Goal: Find specific page/section: Find specific page/section

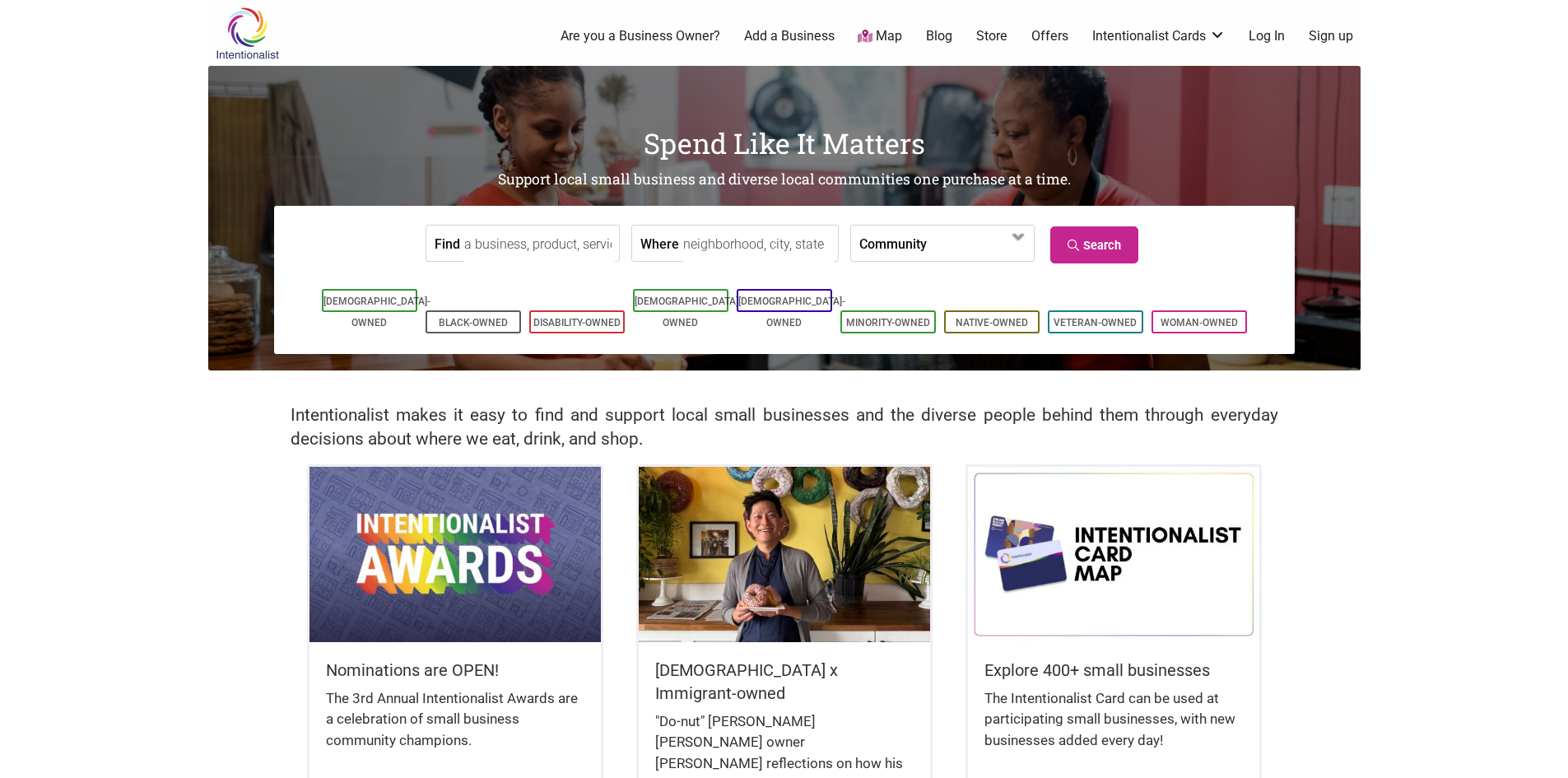
click at [683, 236] on input "Where" at bounding box center [758, 244] width 151 height 37
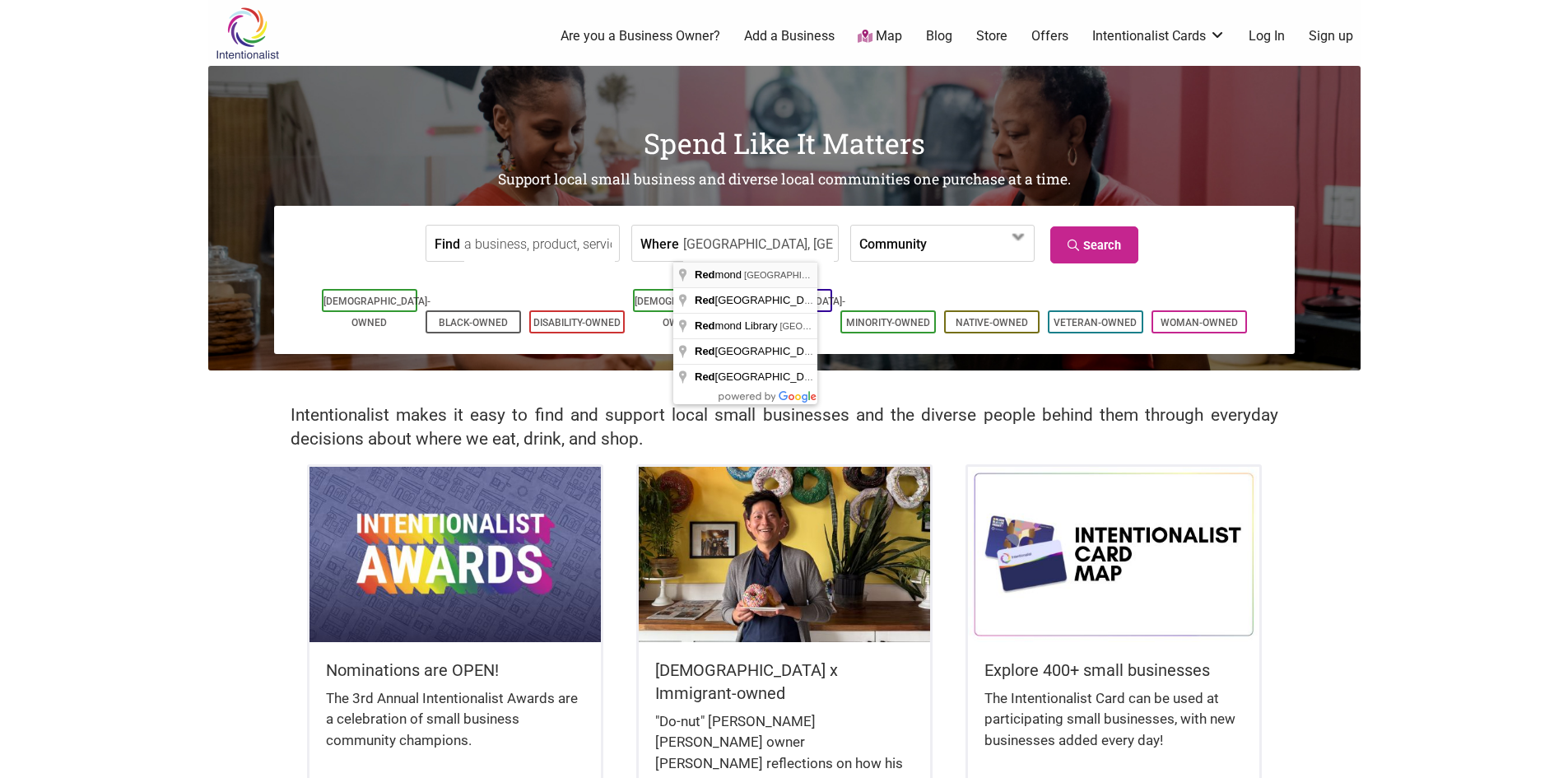
type input "Redmond, WA, USA"
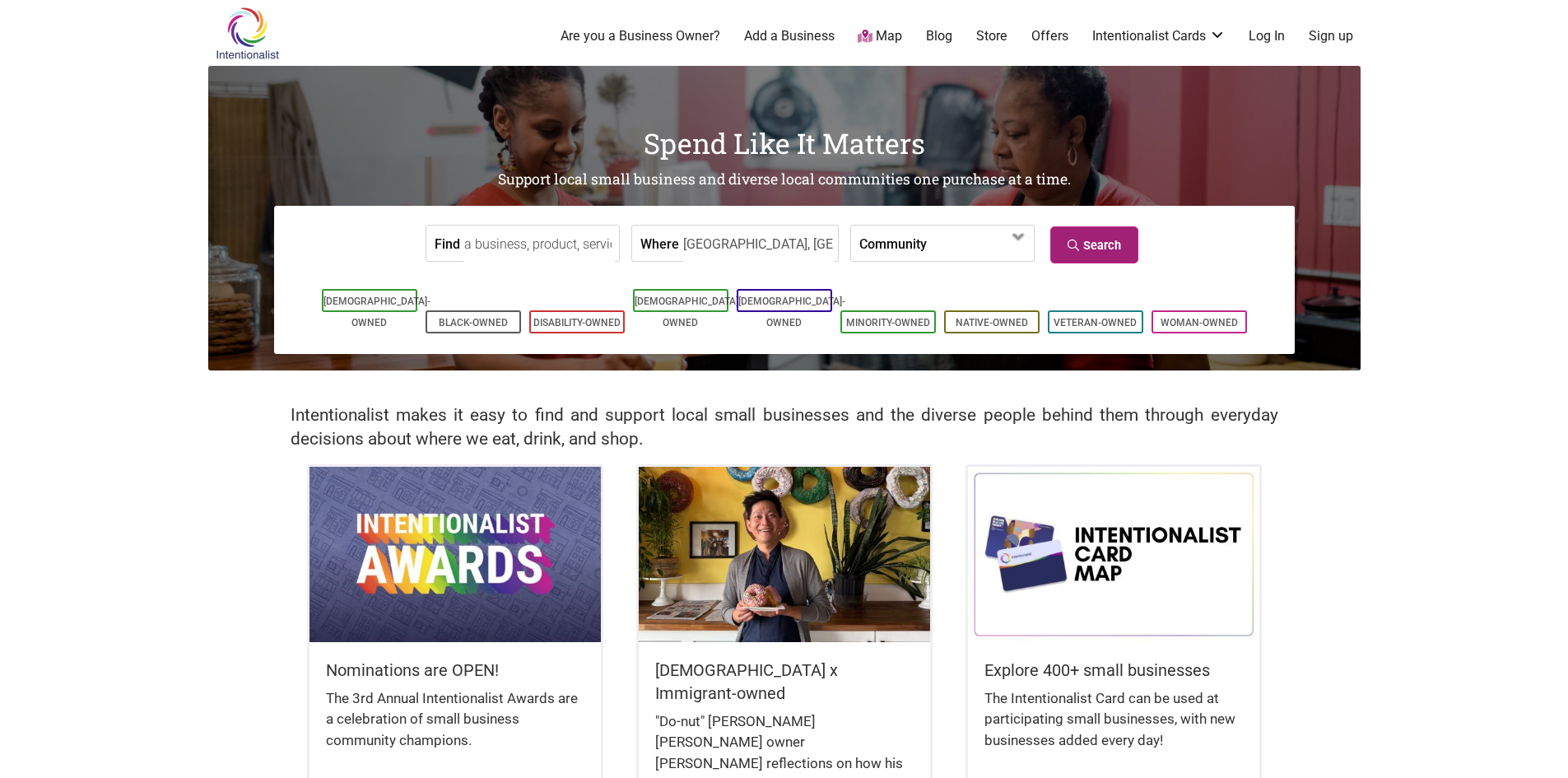
click at [1083, 249] on icon at bounding box center [1075, 245] width 16 height 12
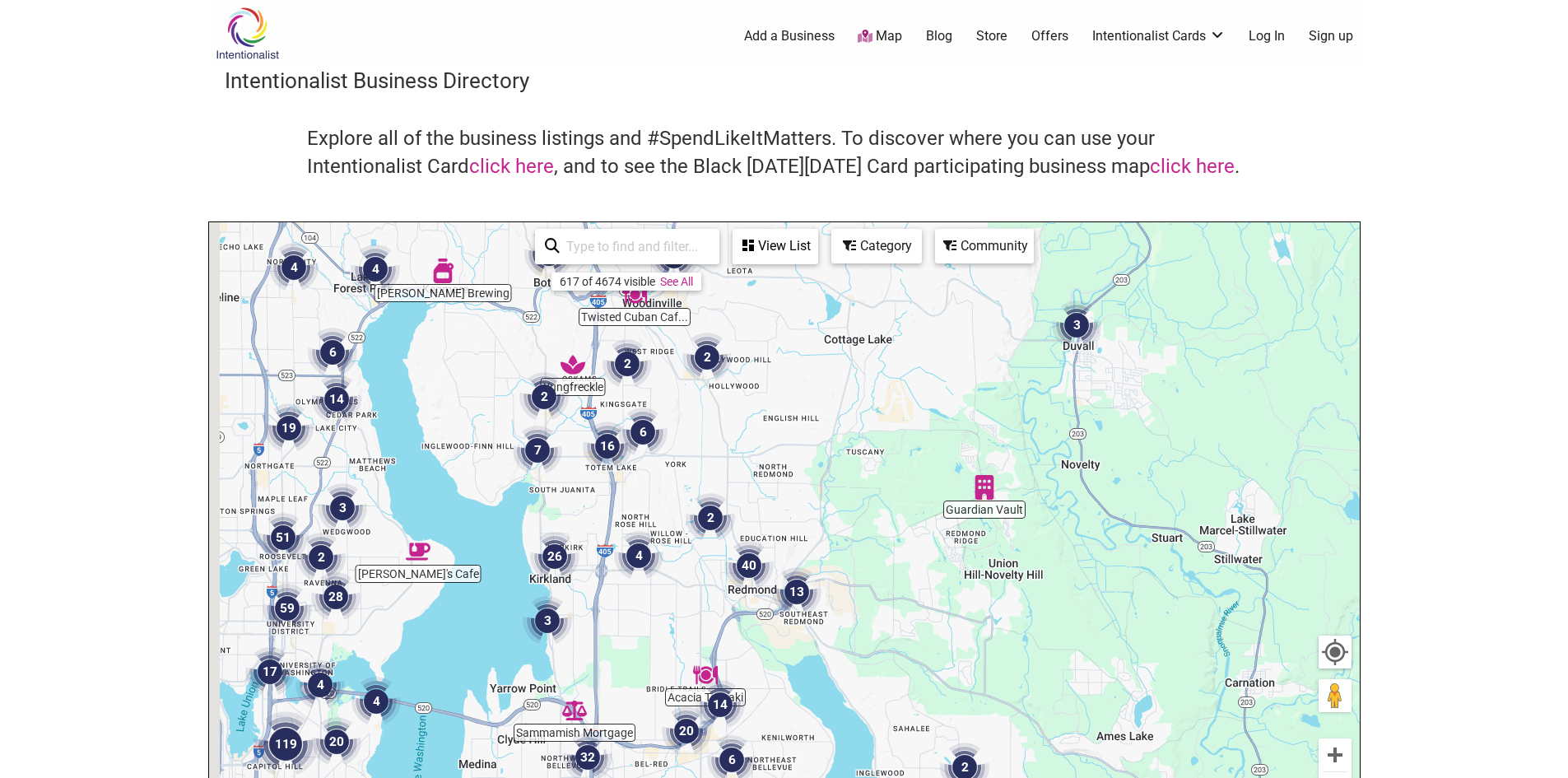
drag, startPoint x: 747, startPoint y: 573, endPoint x: 808, endPoint y: 477, distance: 113.7
click at [808, 478] on div "To navigate, press the arrow keys." at bounding box center [784, 543] width 1150 height 641
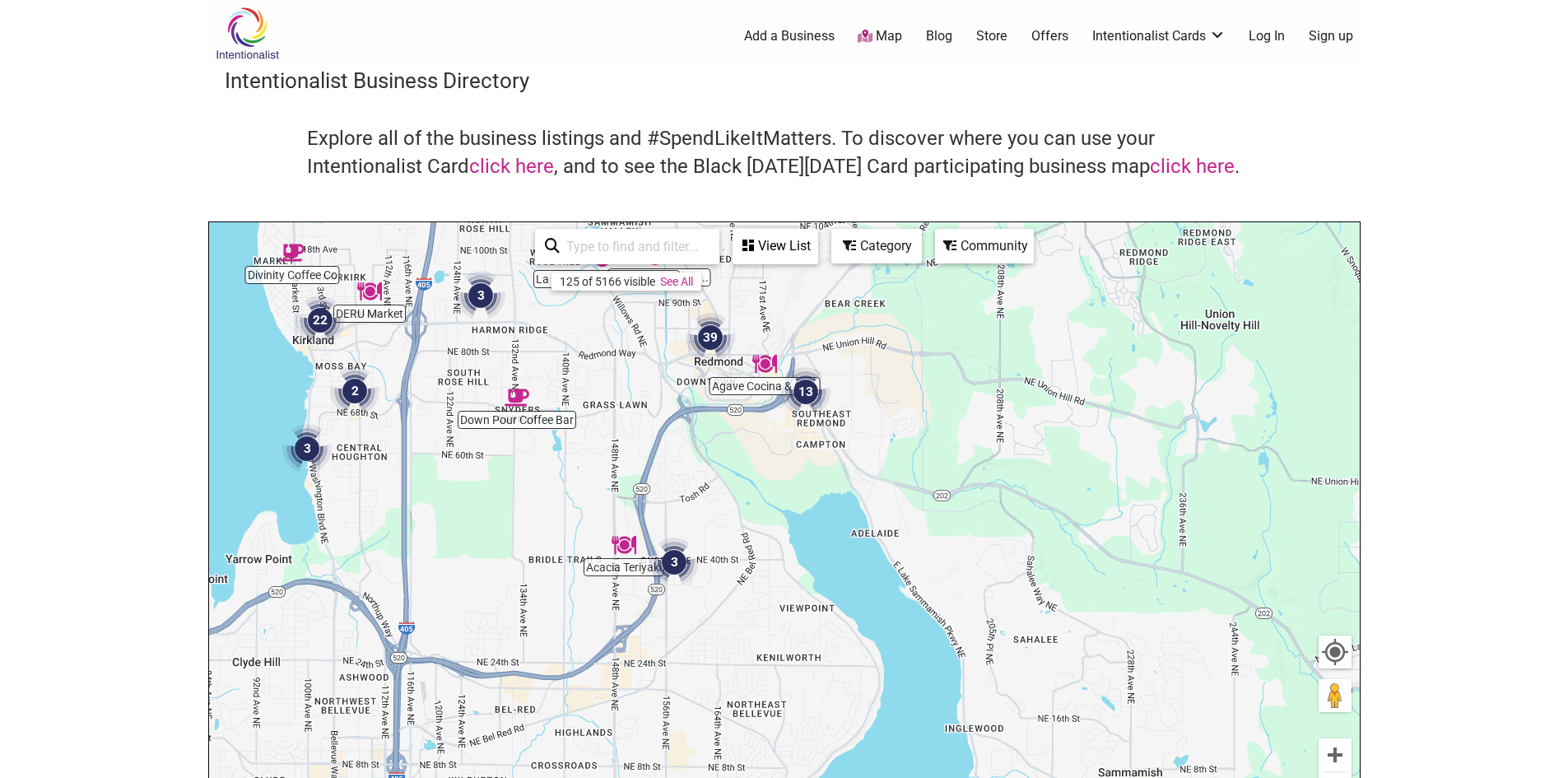
drag, startPoint x: 793, startPoint y: 588, endPoint x: 783, endPoint y: 380, distance: 208.2
click at [777, 326] on div "To navigate, press the arrow keys." at bounding box center [784, 543] width 1150 height 641
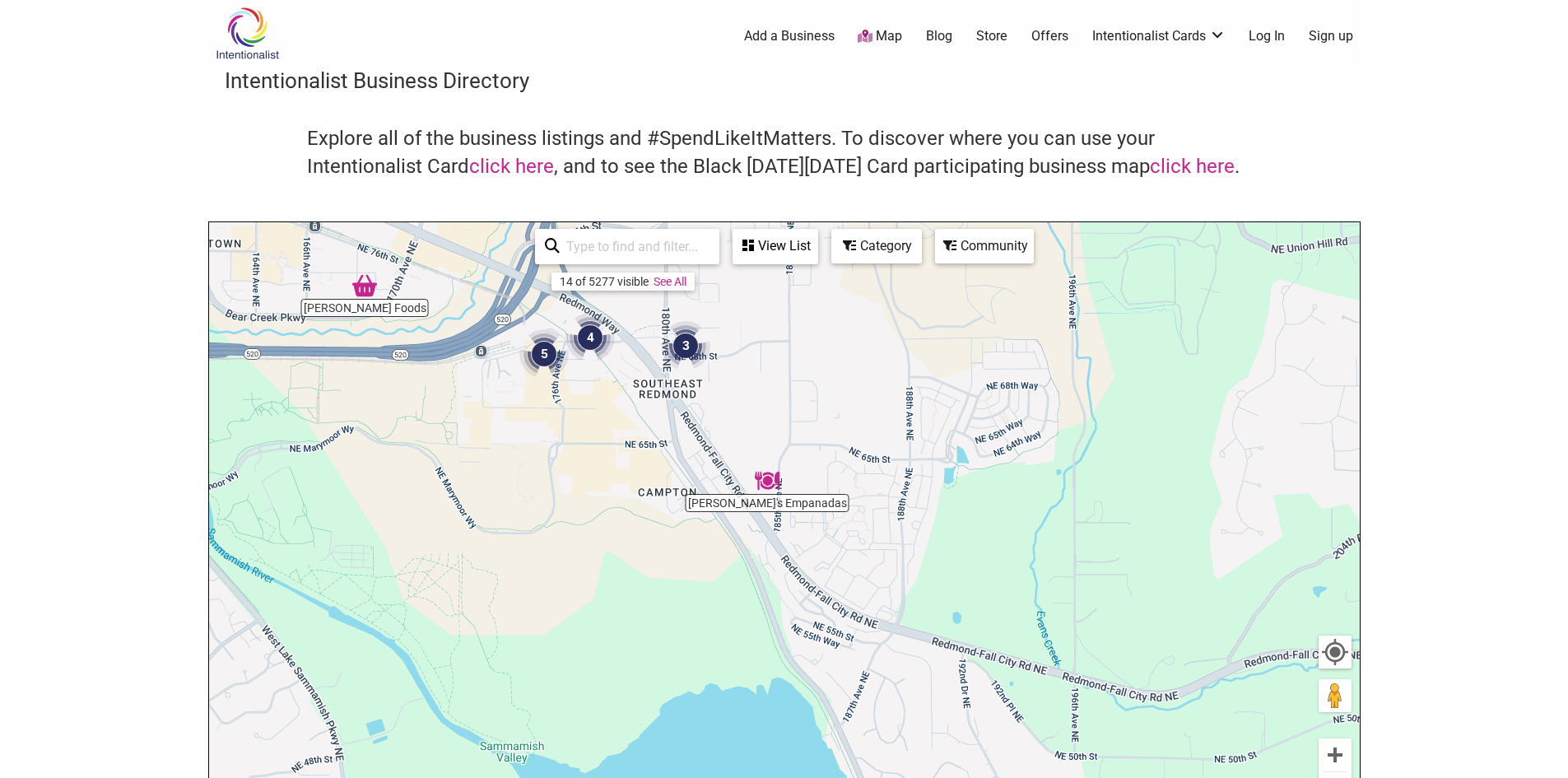
drag, startPoint x: 717, startPoint y: 387, endPoint x: 628, endPoint y: 448, distance: 107.9
click at [628, 448] on div "To navigate, press the arrow keys." at bounding box center [784, 543] width 1150 height 641
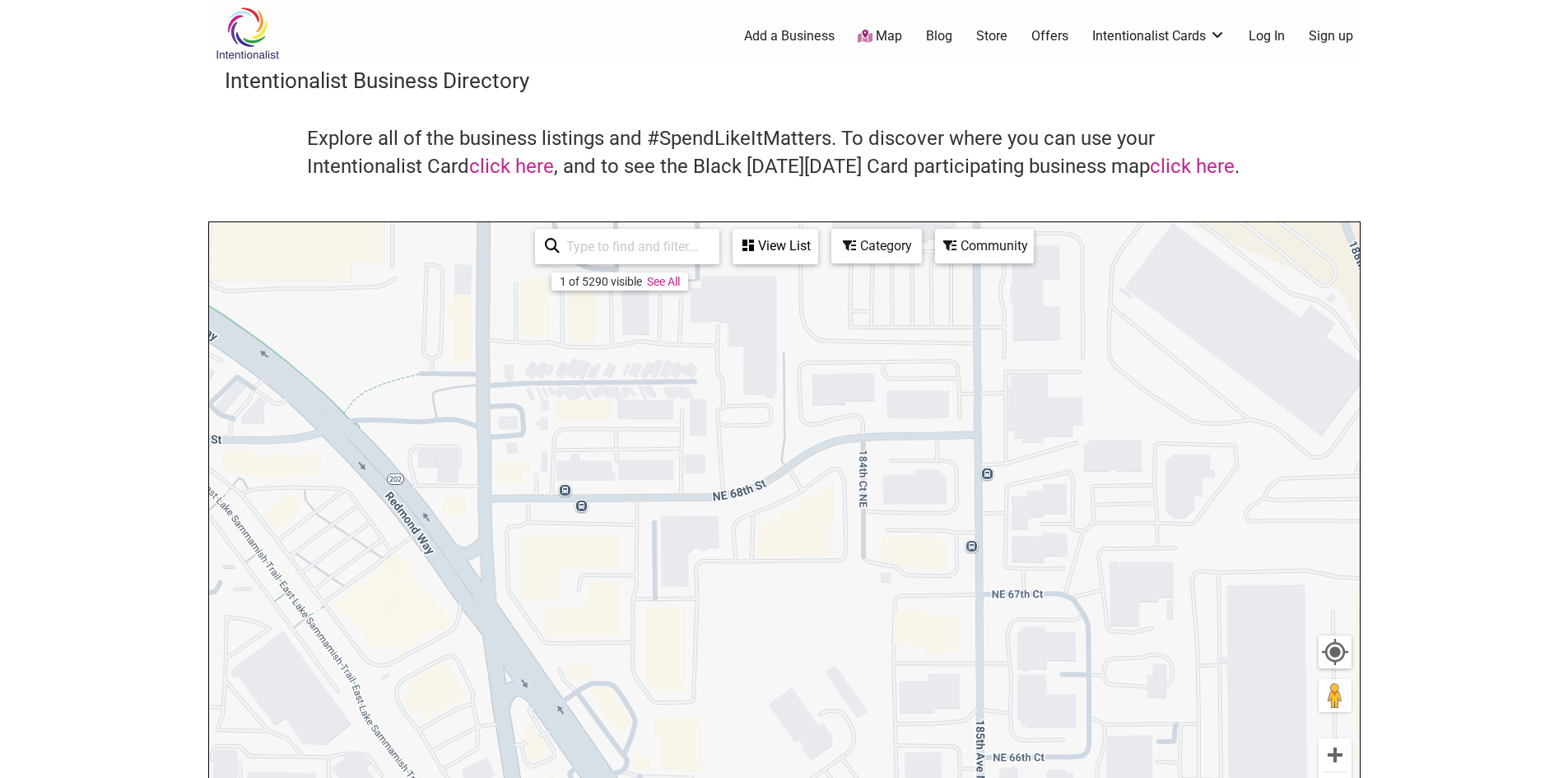
drag, startPoint x: 681, startPoint y: 394, endPoint x: 814, endPoint y: 770, distance: 398.8
click at [814, 770] on div "To navigate, press the arrow keys." at bounding box center [784, 543] width 1150 height 641
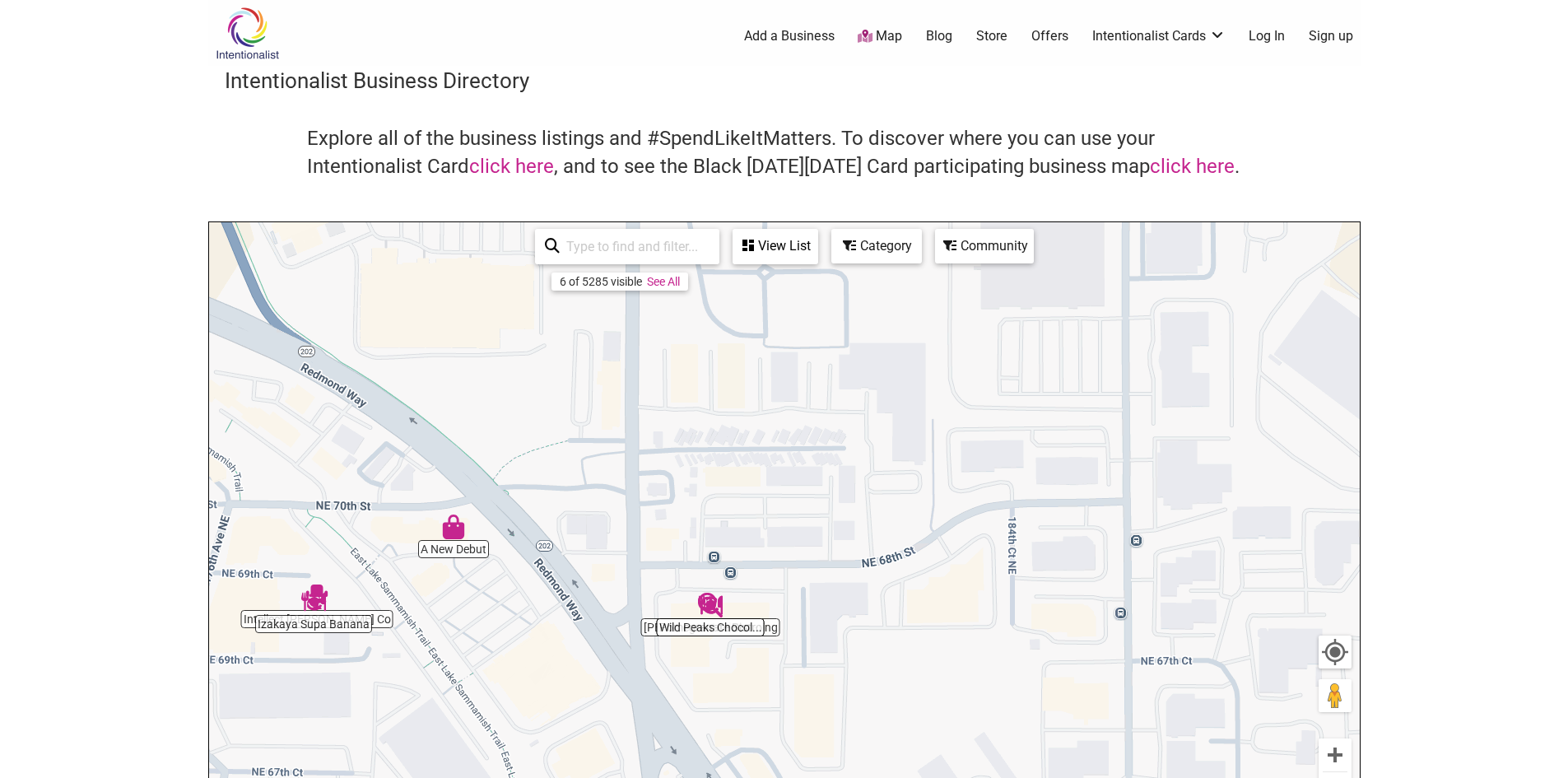
drag, startPoint x: 690, startPoint y: 390, endPoint x: 795, endPoint y: 453, distance: 122.4
click at [795, 453] on div "To navigate, press the arrow keys." at bounding box center [784, 543] width 1150 height 641
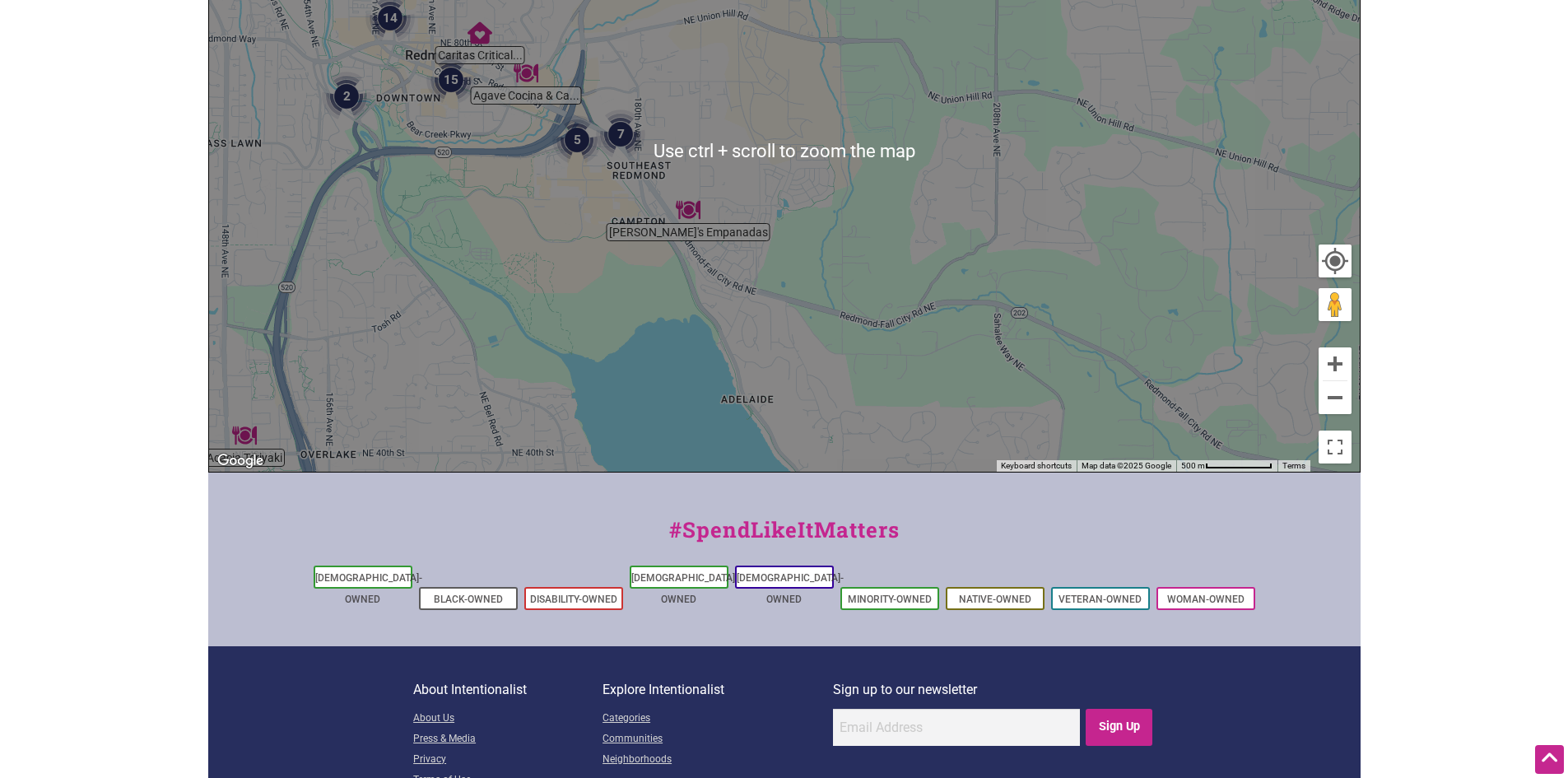
scroll to position [478, 0]
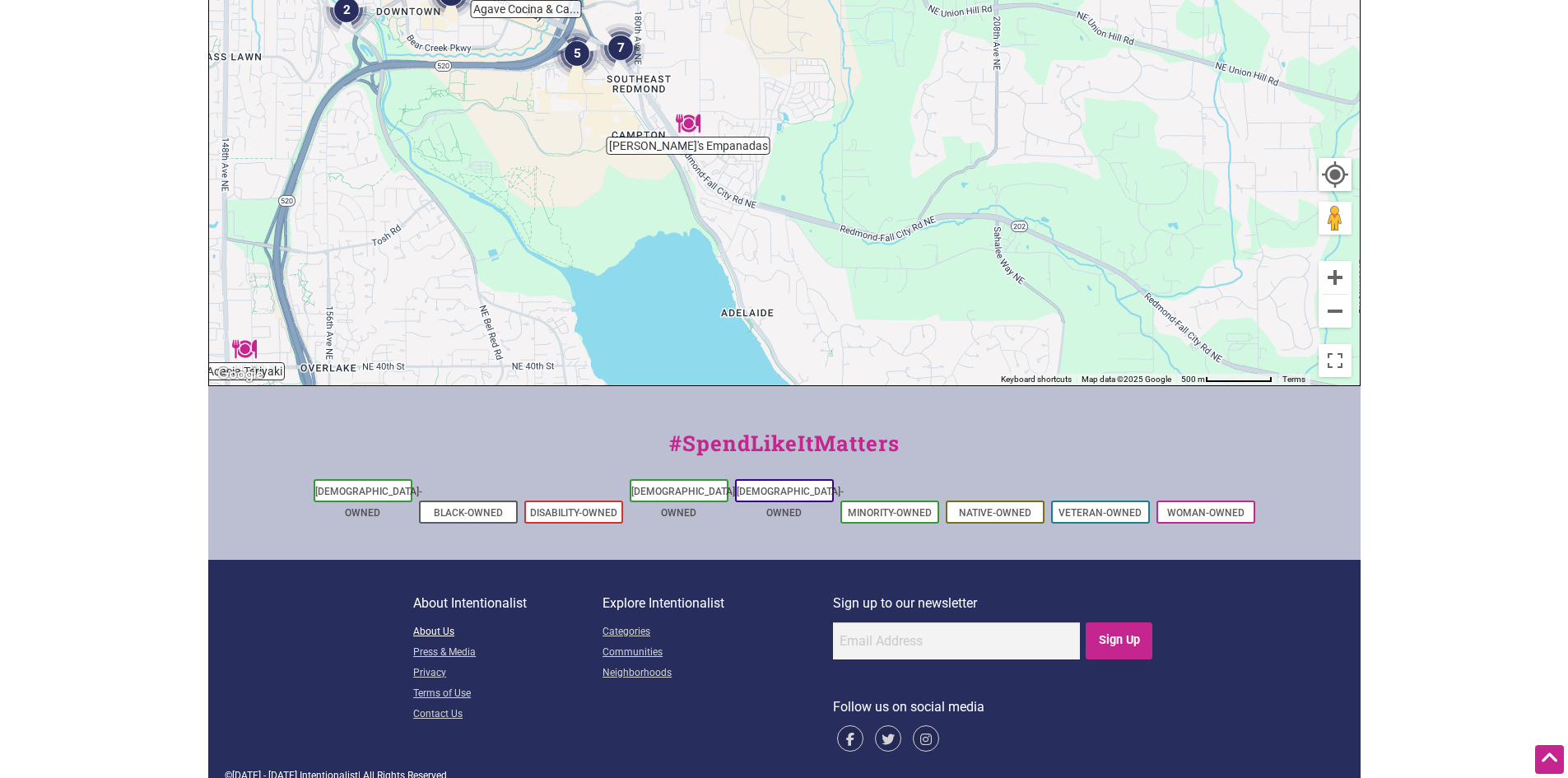
click at [443, 623] on link "About Us" at bounding box center [508, 633] width 189 height 20
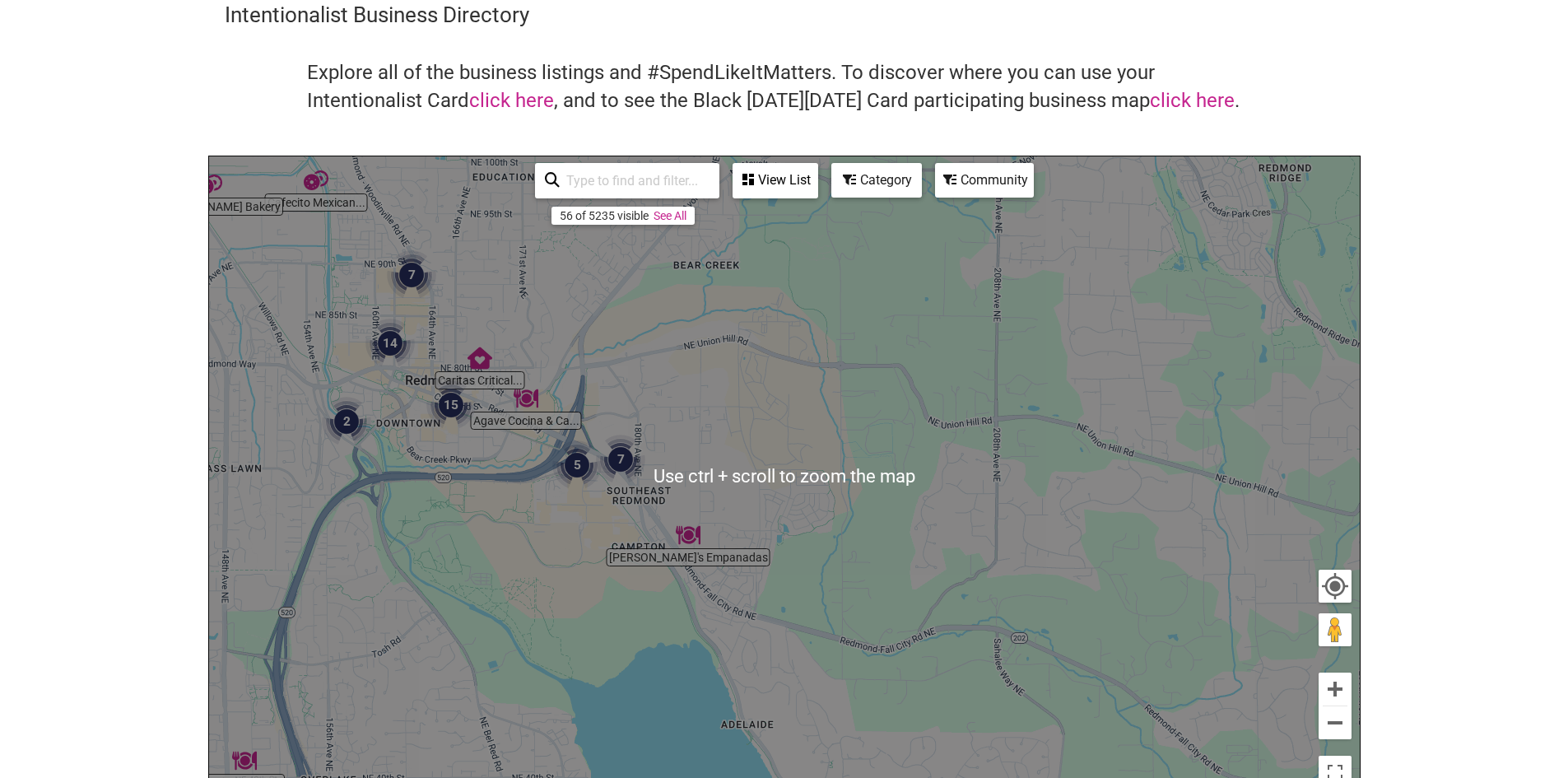
scroll to position [0, 0]
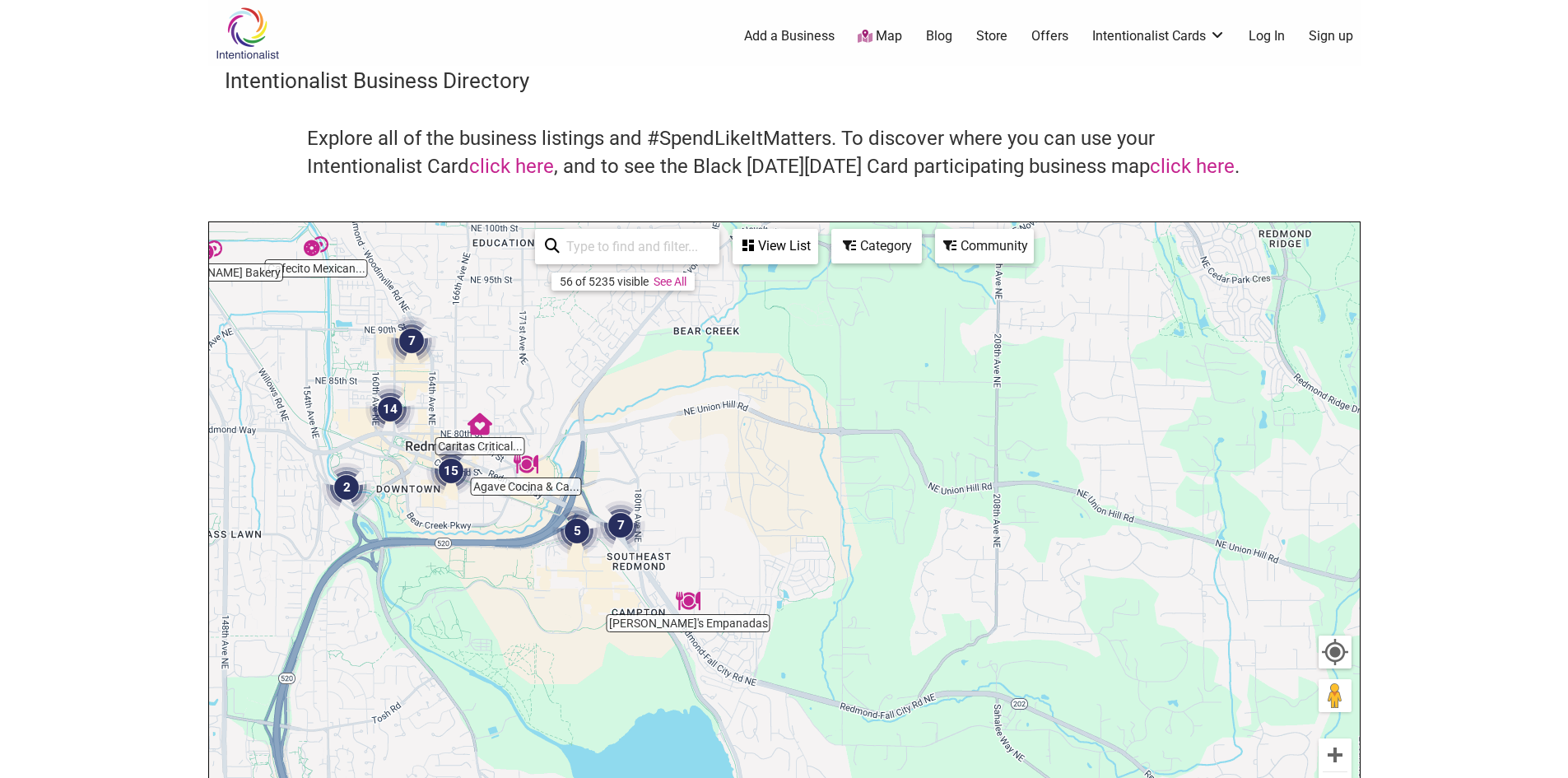
click at [1045, 28] on link "Offers" at bounding box center [1049, 37] width 37 height 18
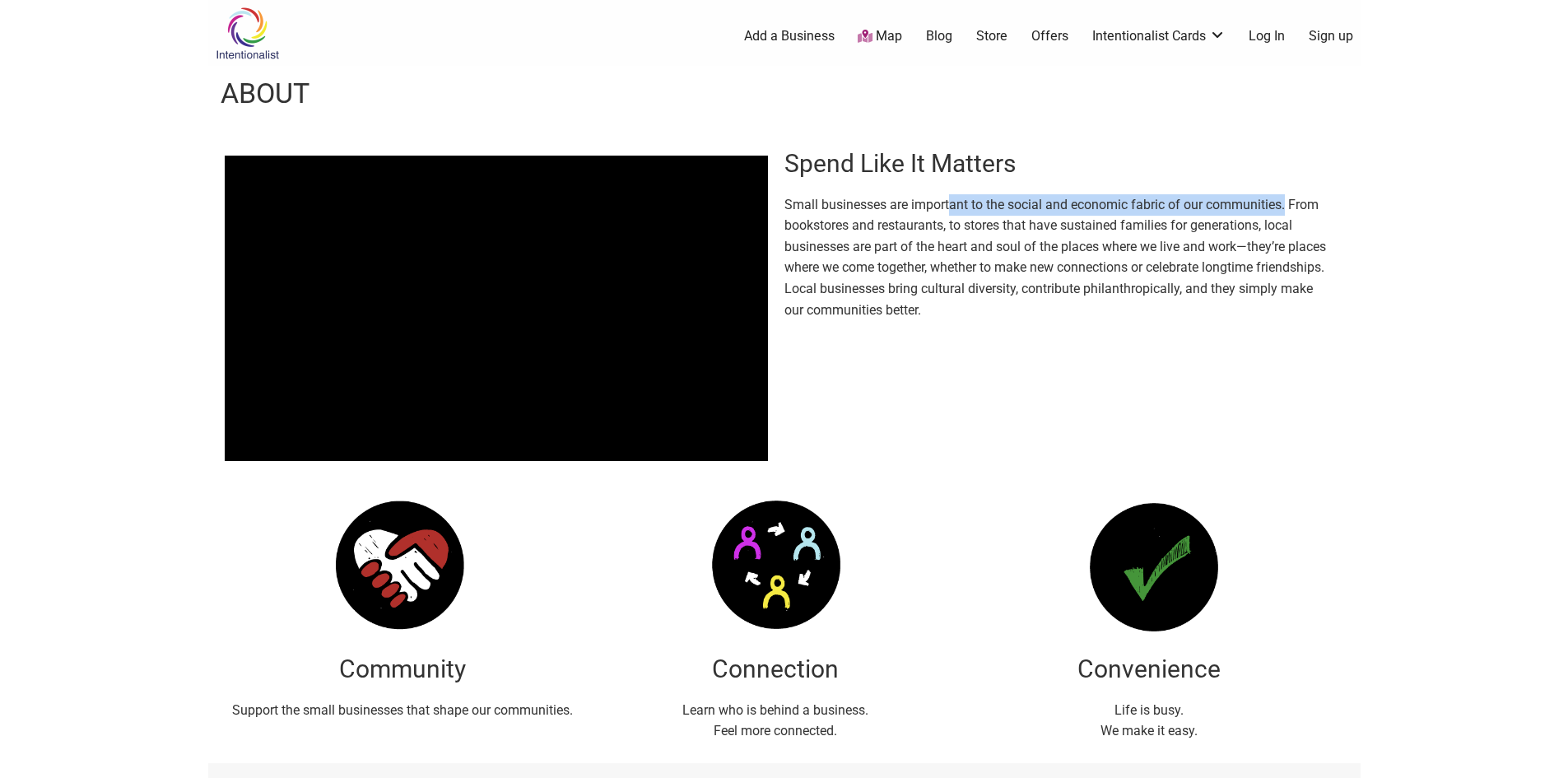
drag, startPoint x: 996, startPoint y: 211, endPoint x: 1286, endPoint y: 198, distance: 290.3
click at [1286, 198] on p "Small businesses are important to the social and economic fabric of our communi…" at bounding box center [1056, 258] width 543 height 127
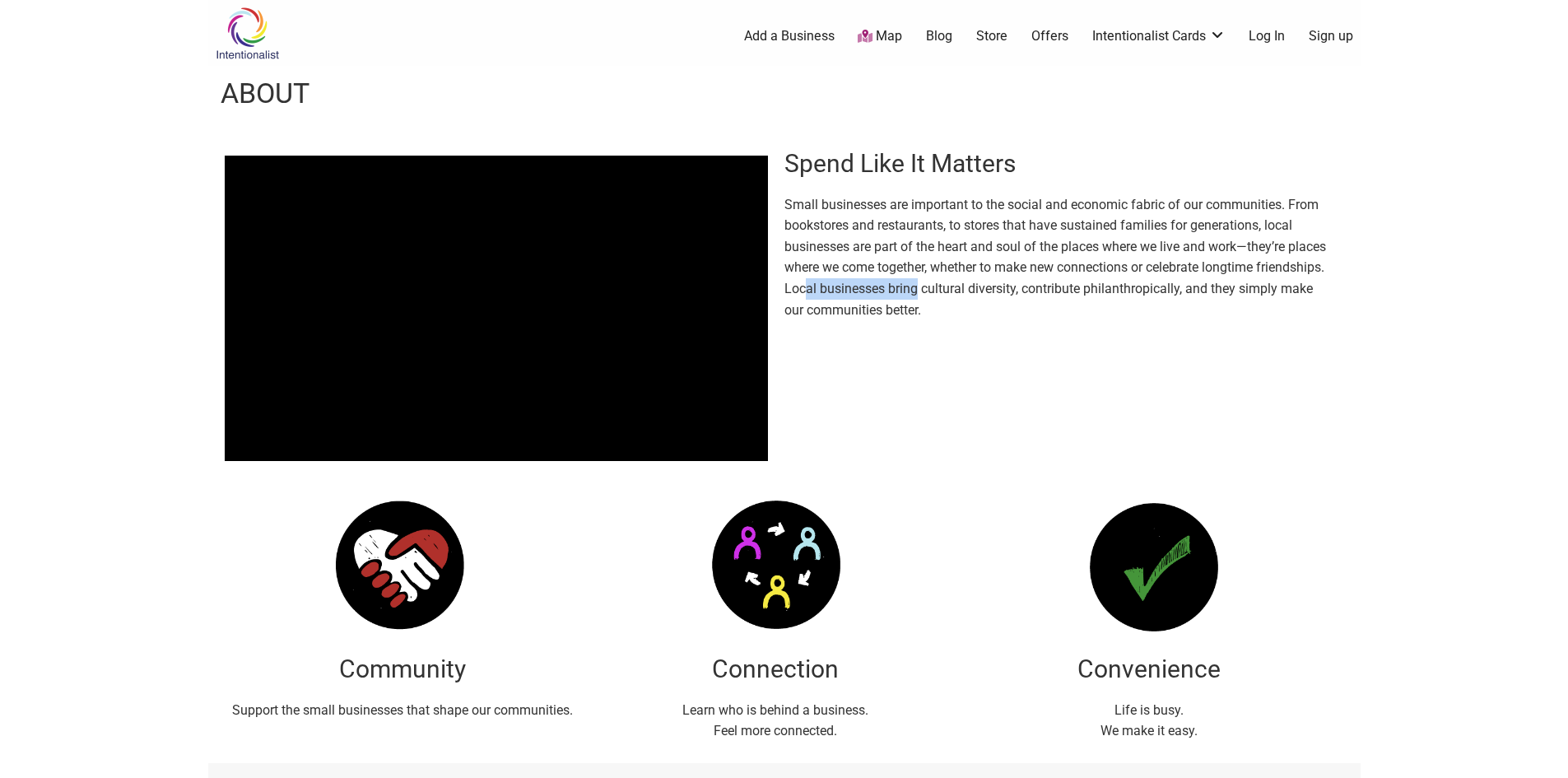
drag, startPoint x: 880, startPoint y: 291, endPoint x: 987, endPoint y: 285, distance: 107.2
click at [987, 285] on p "Small businesses are important to the social and economic fabric of our communi…" at bounding box center [1056, 258] width 543 height 127
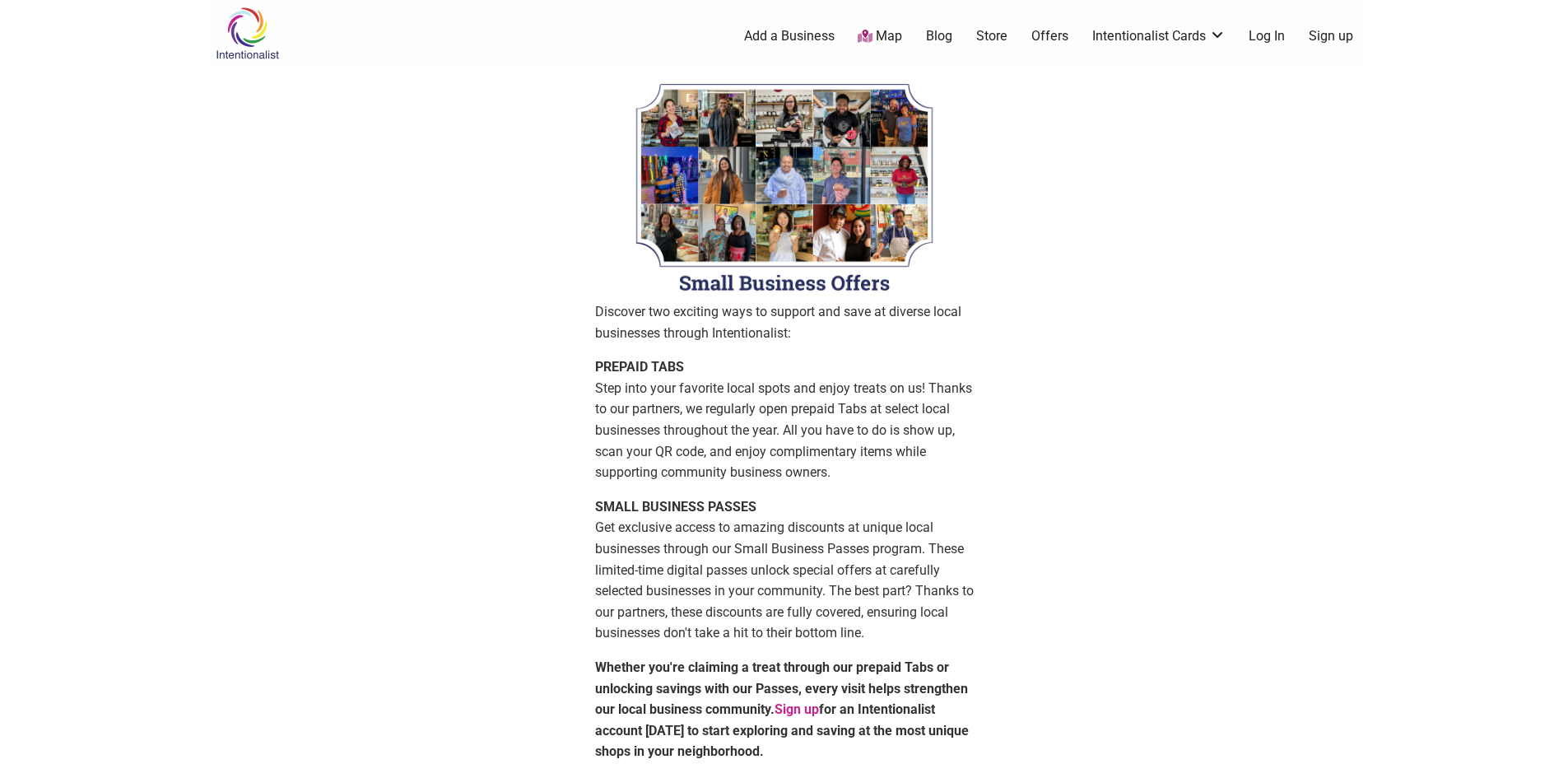
click at [1037, 38] on link "Offers" at bounding box center [1049, 37] width 37 height 18
click at [879, 35] on link "Map" at bounding box center [879, 37] width 44 height 19
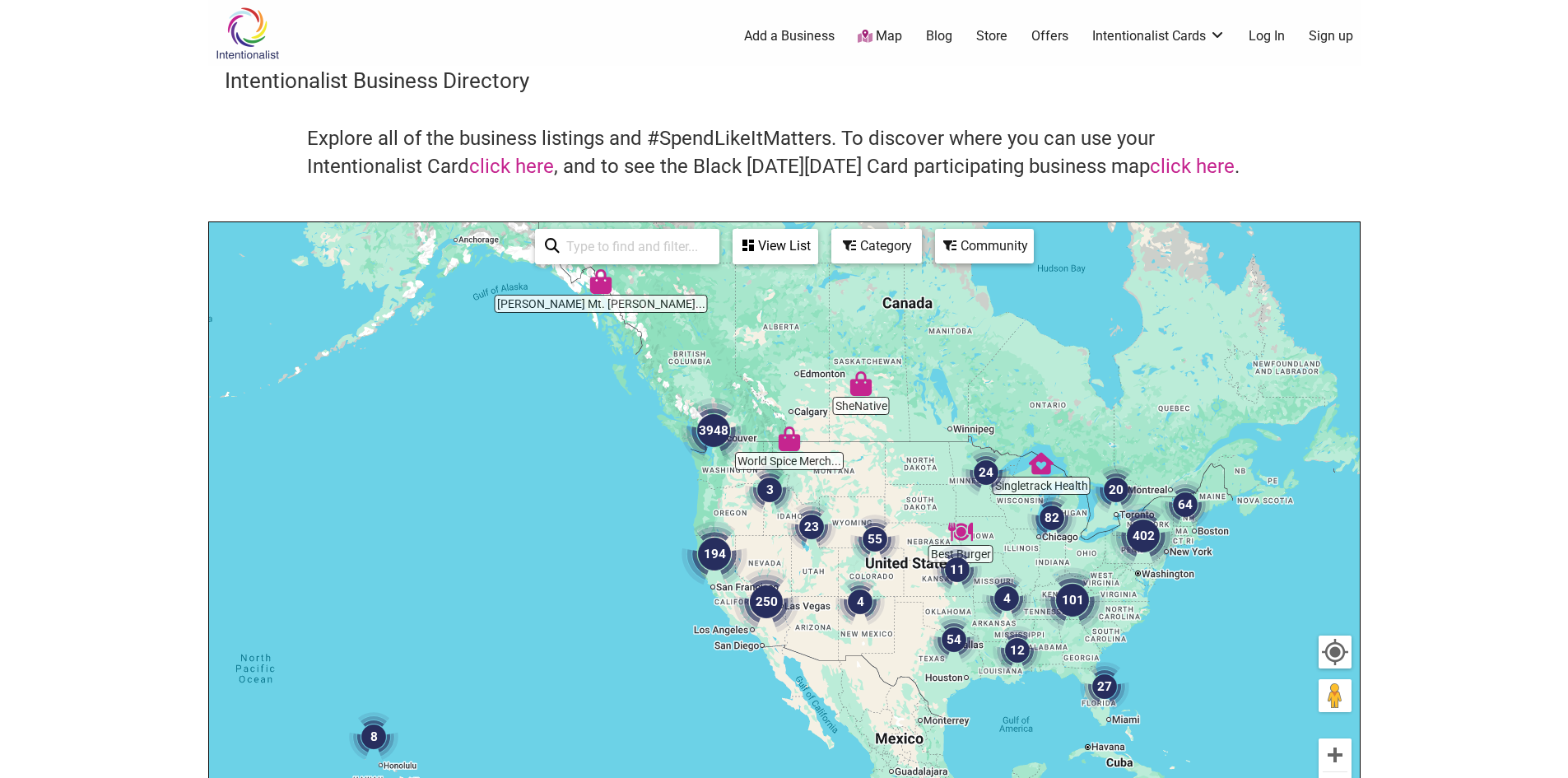
click at [623, 249] on input "search" at bounding box center [634, 246] width 150 height 32
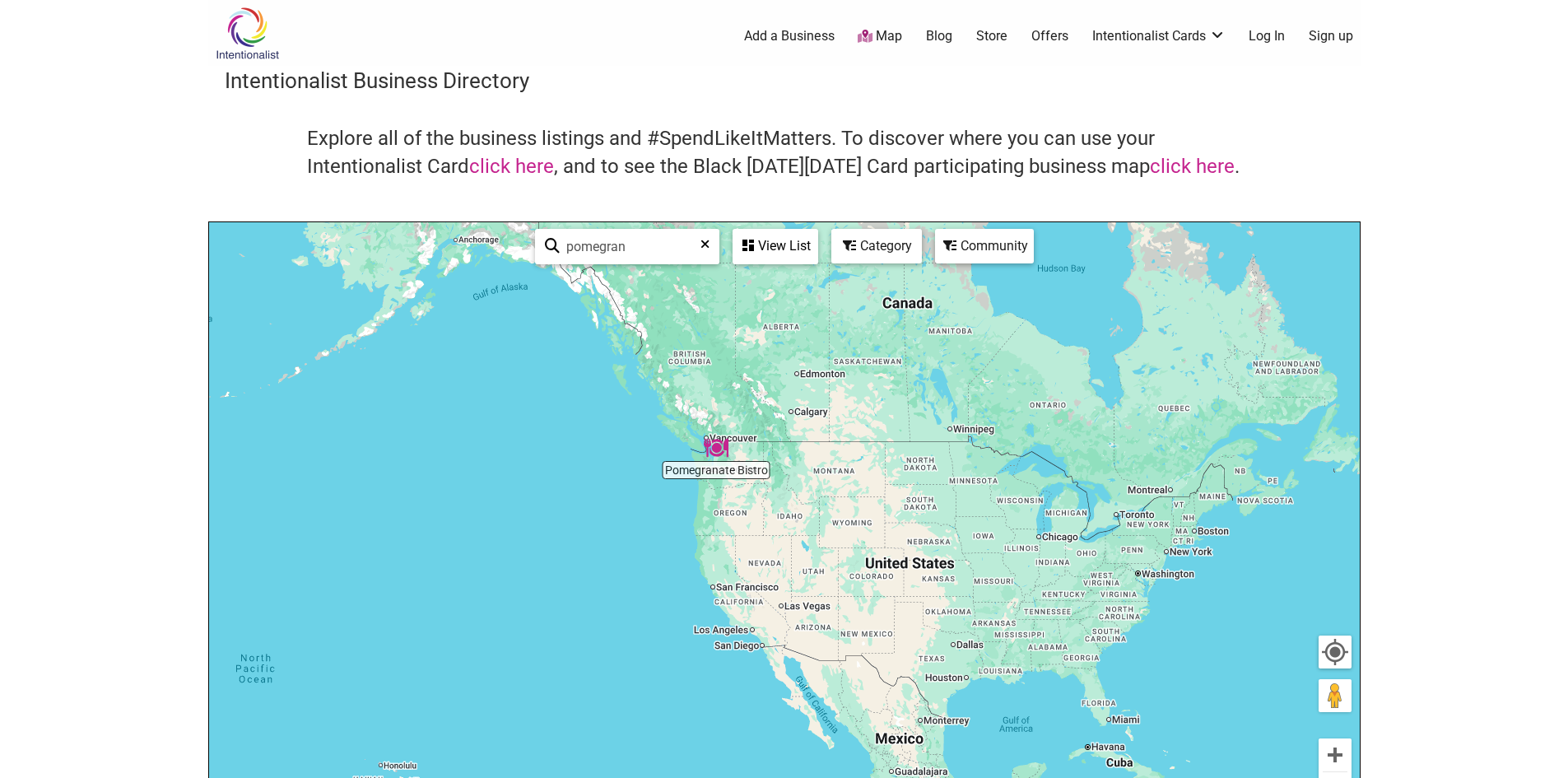
type input "pomegran"
click at [715, 473] on div "To navigate, press the arrow keys." at bounding box center [784, 543] width 1150 height 641
click at [716, 443] on img "Pomegranate Bistro" at bounding box center [716, 447] width 25 height 25
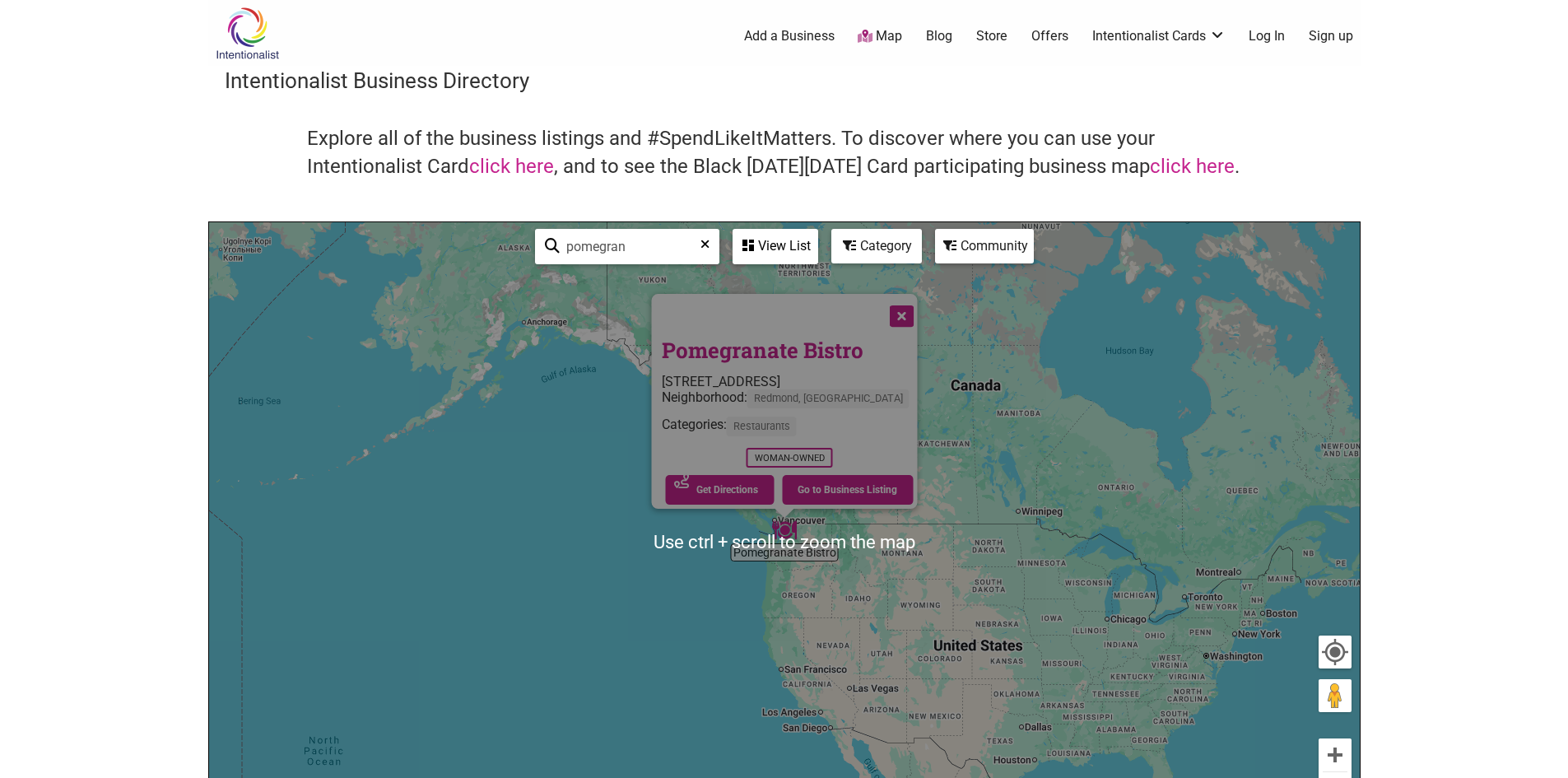
click at [763, 378] on div "18005 NE 68th St A-150, Redmond, WA 98052" at bounding box center [789, 381] width 256 height 16
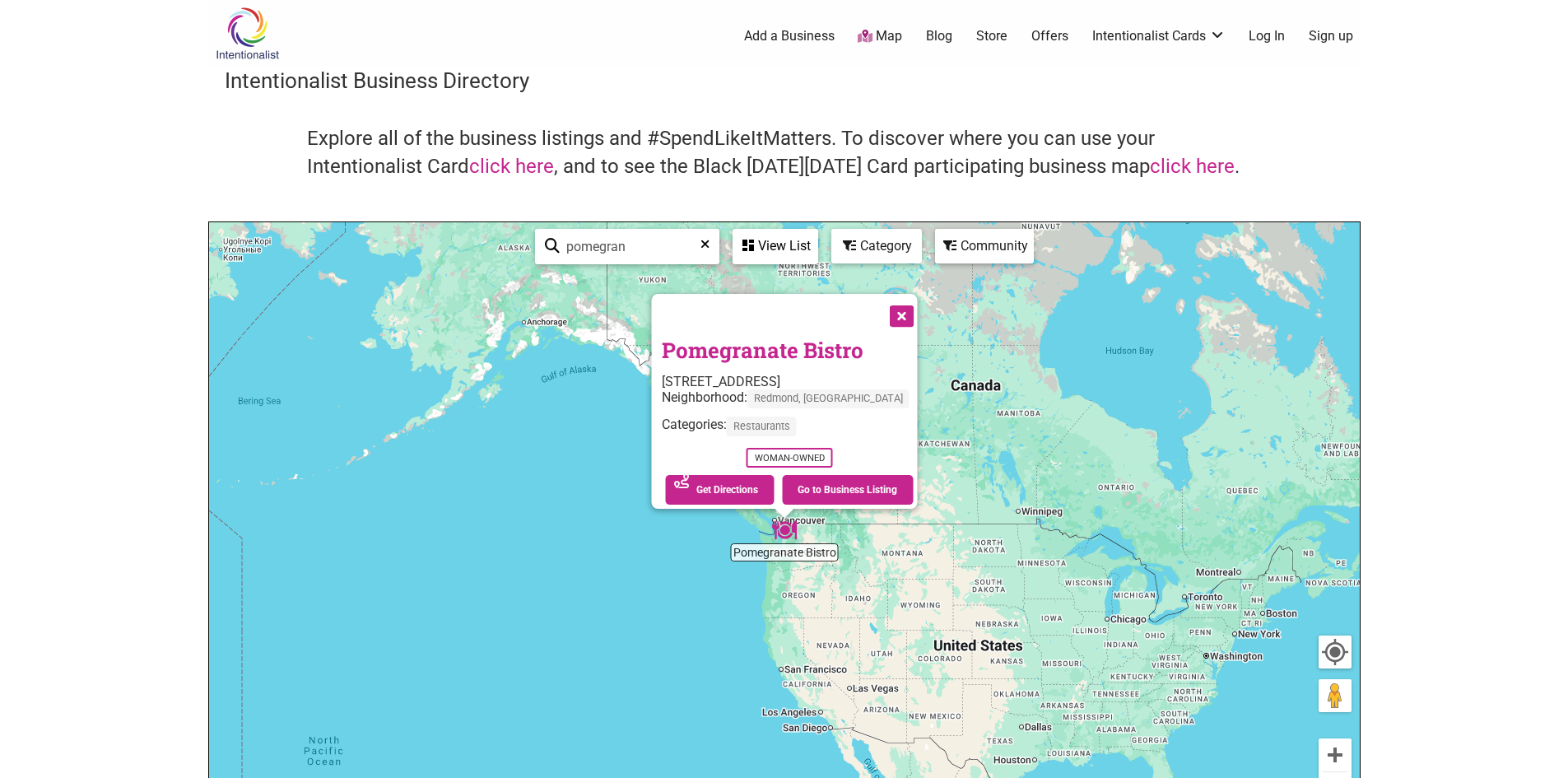
click at [744, 357] on div "Pomegranate Bistro 18005 NE 68th St A-150, Redmond, WA 98052 Neighborhood: Redm…" at bounding box center [789, 422] width 256 height 174
click at [741, 344] on link "Pomegranate Bistro" at bounding box center [762, 350] width 202 height 28
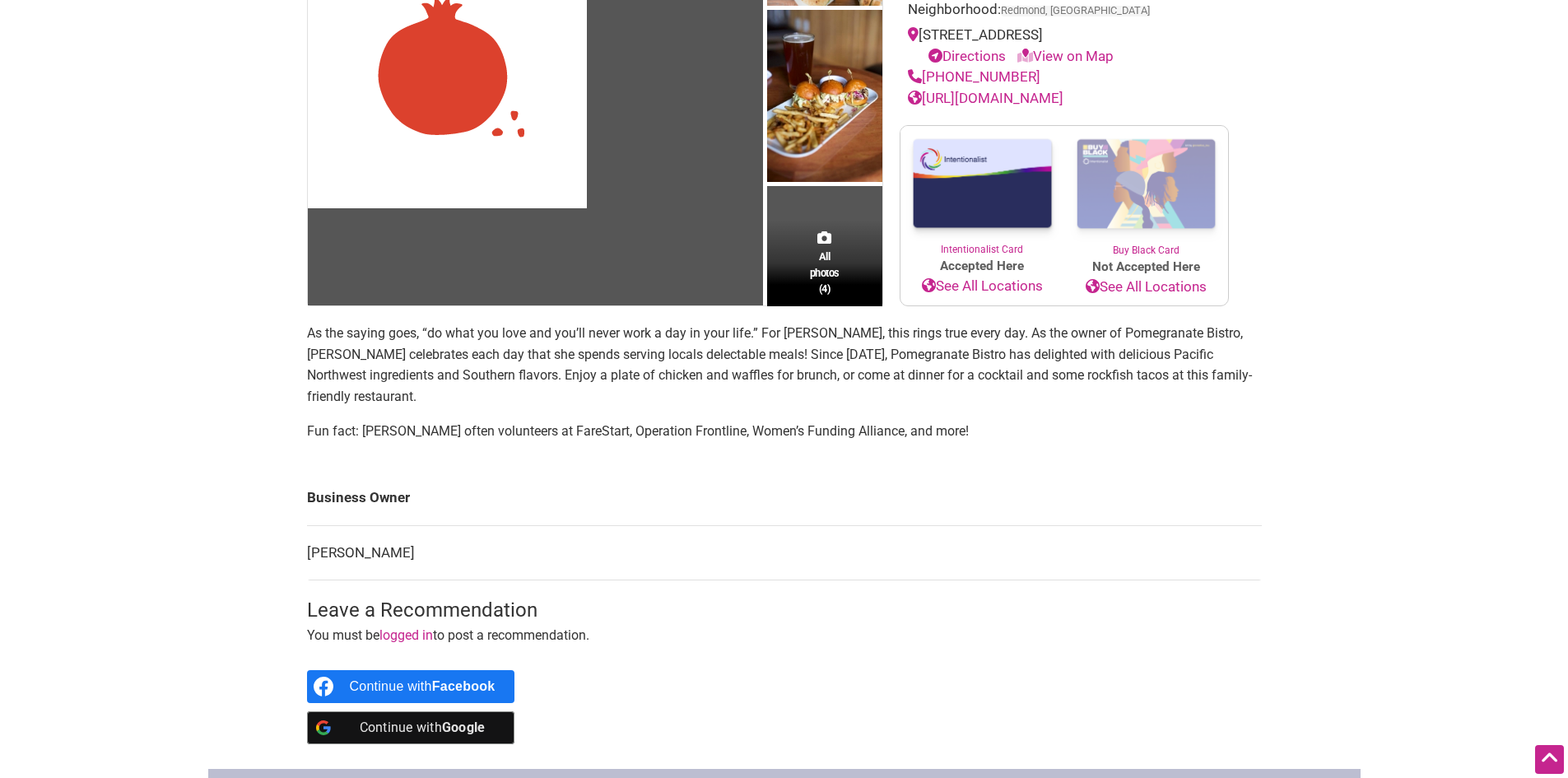
scroll to position [215, 0]
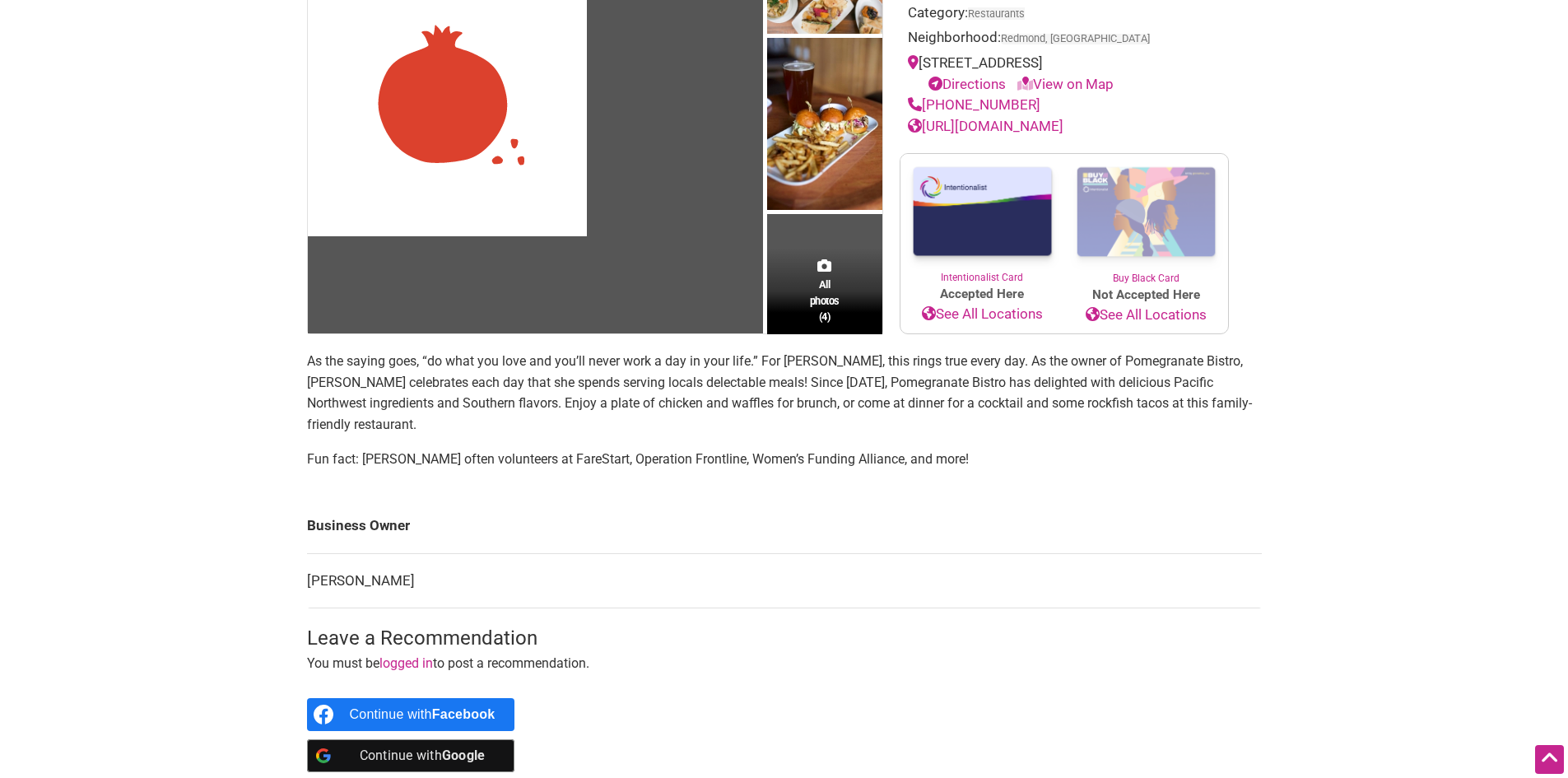
click at [969, 285] on link "Intentionalist Card" at bounding box center [982, 220] width 163 height 131
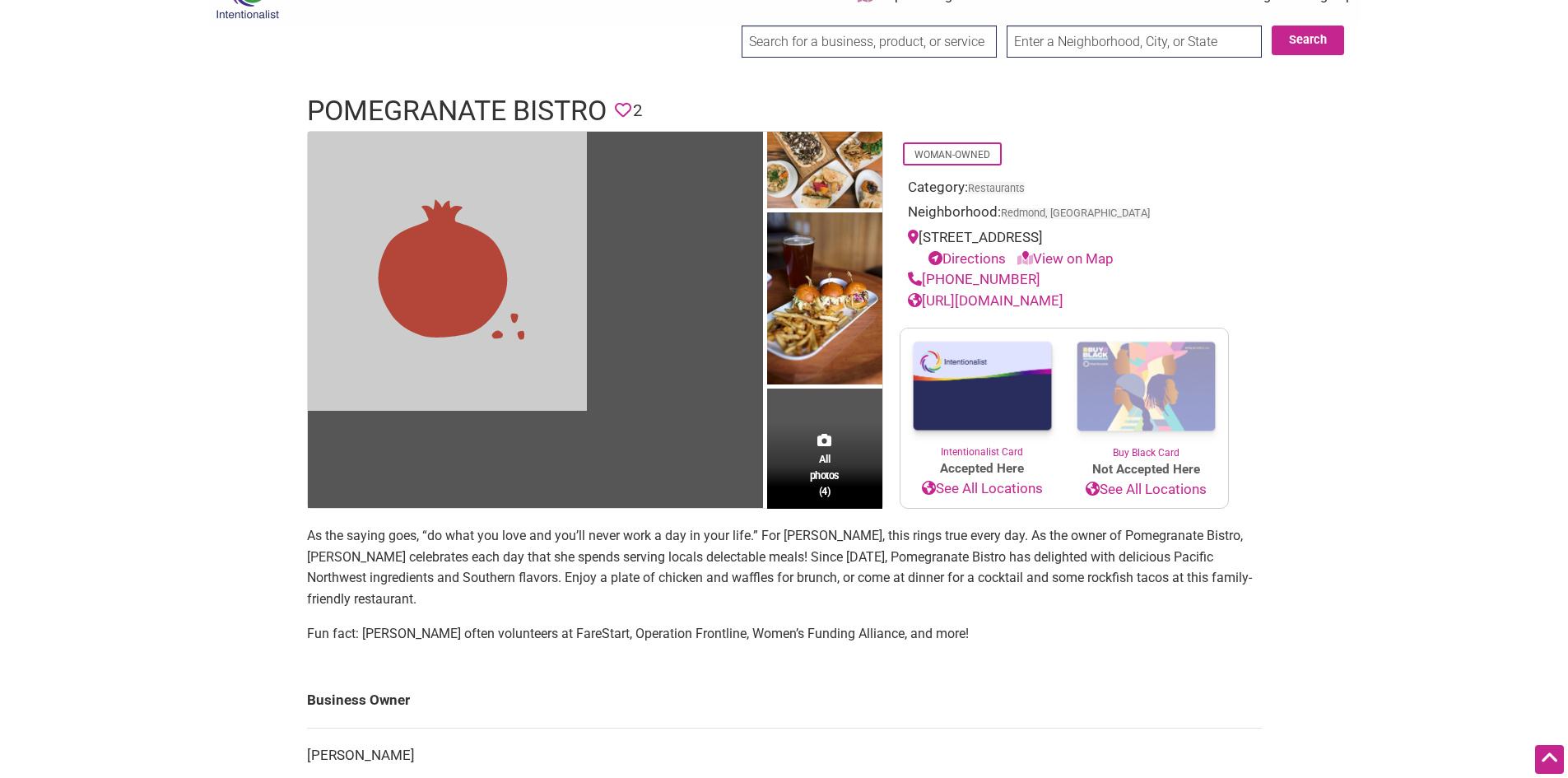
scroll to position [0, 0]
